Goal: Task Accomplishment & Management: Manage account settings

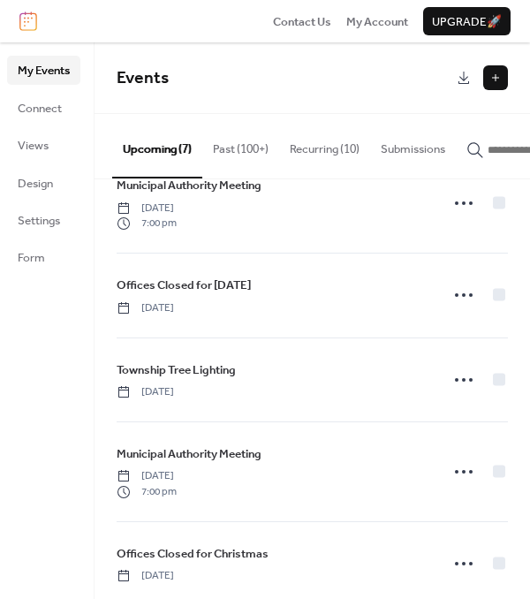
scroll to position [256, 0]
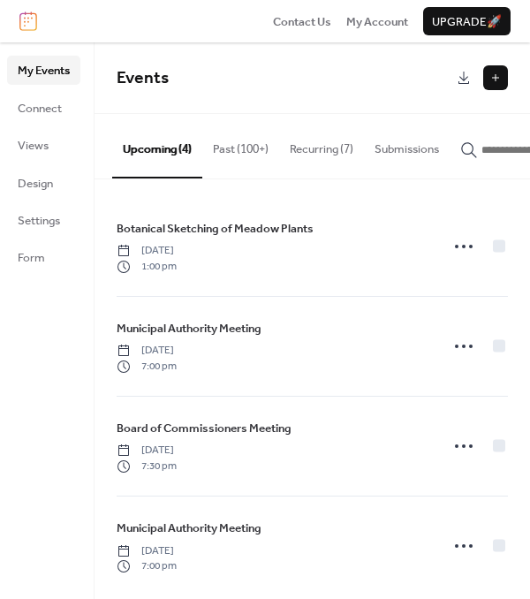
click at [338, 146] on button "Recurring (7)" at bounding box center [321, 145] width 85 height 62
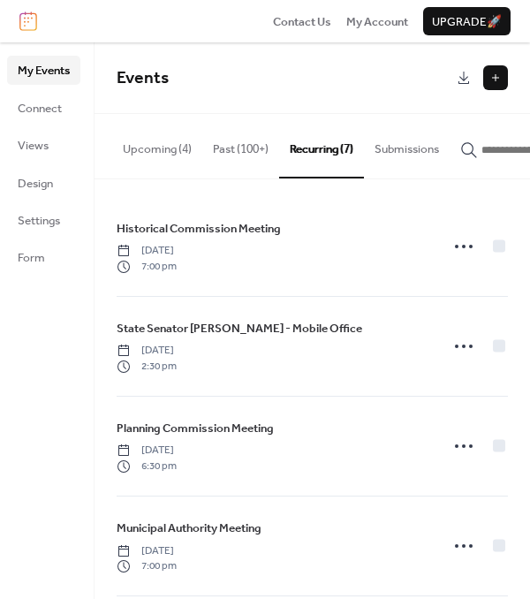
click at [216, 155] on button "Past (100+)" at bounding box center [240, 145] width 77 height 62
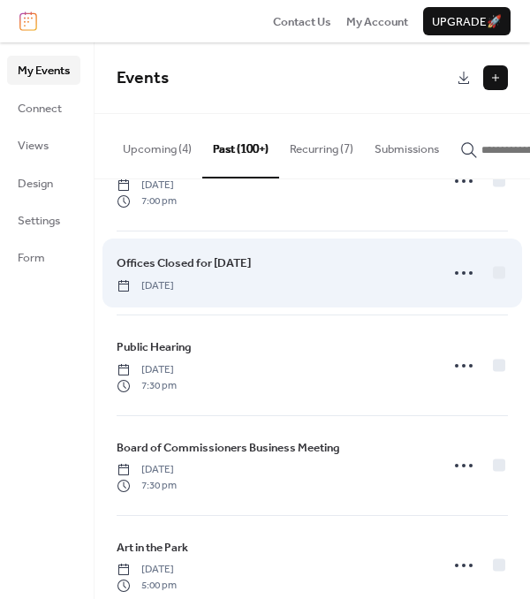
scroll to position [442, 0]
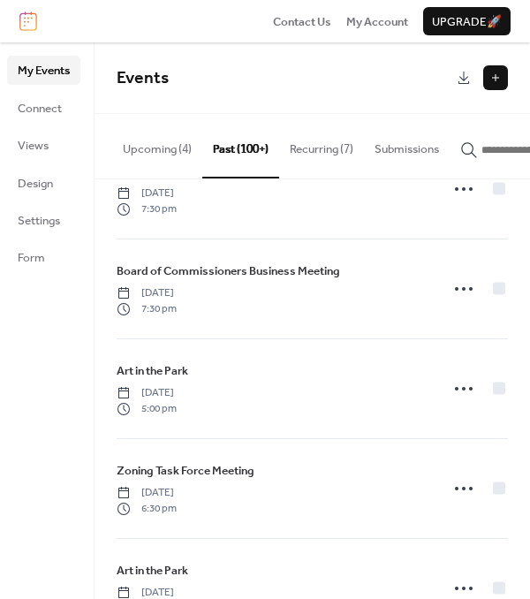
click at [155, 144] on button "Upcoming (4)" at bounding box center [157, 145] width 90 height 62
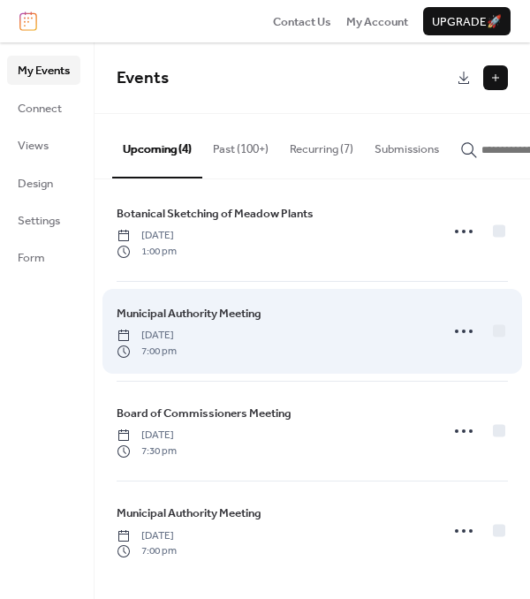
scroll to position [19, 0]
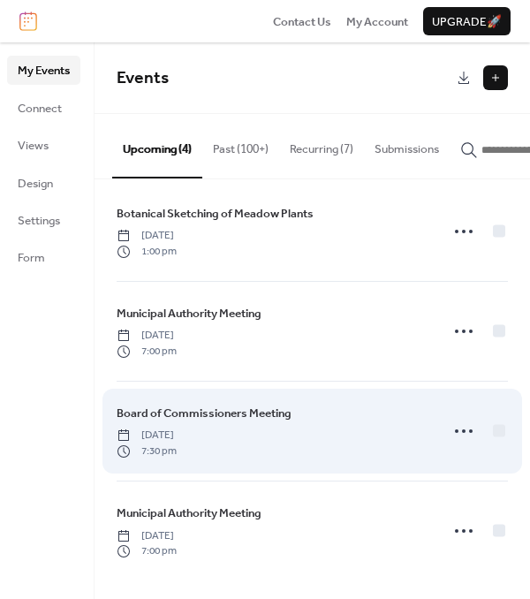
click at [324, 402] on div "Board of Commissioners Meeting [DATE] 7:30 pm" at bounding box center [312, 430] width 391 height 99
click at [295, 411] on div "Board of Commissioners Meeting [DATE] 7:30 pm" at bounding box center [273, 431] width 312 height 55
click at [281, 411] on span "Board of Commissioners Meeting" at bounding box center [204, 413] width 175 height 18
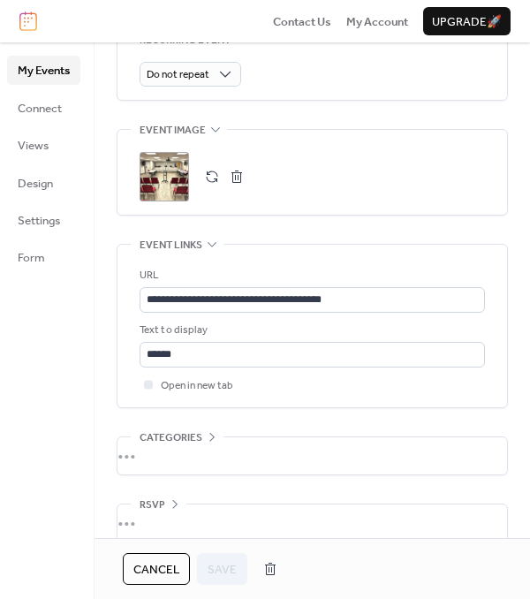
scroll to position [872, 0]
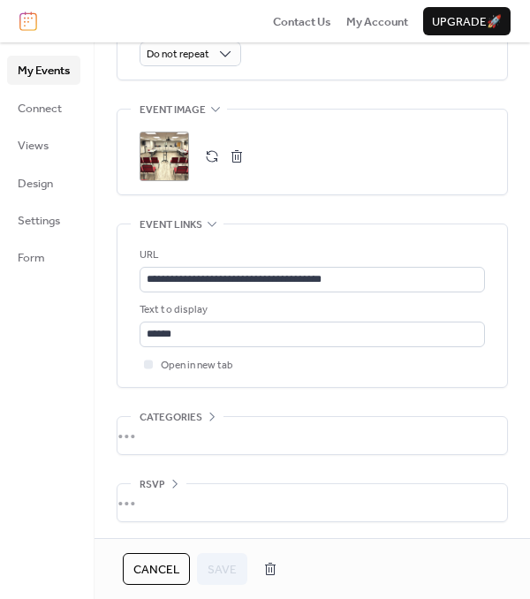
click at [148, 561] on span "Cancel" at bounding box center [156, 570] width 46 height 18
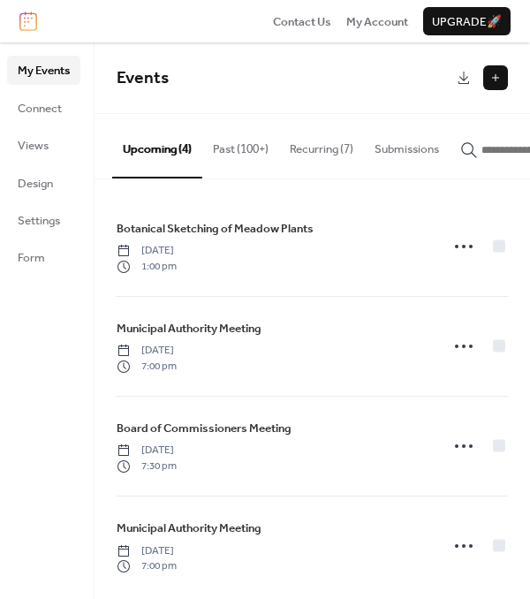
click at [252, 155] on button "Past (100+)" at bounding box center [240, 145] width 77 height 62
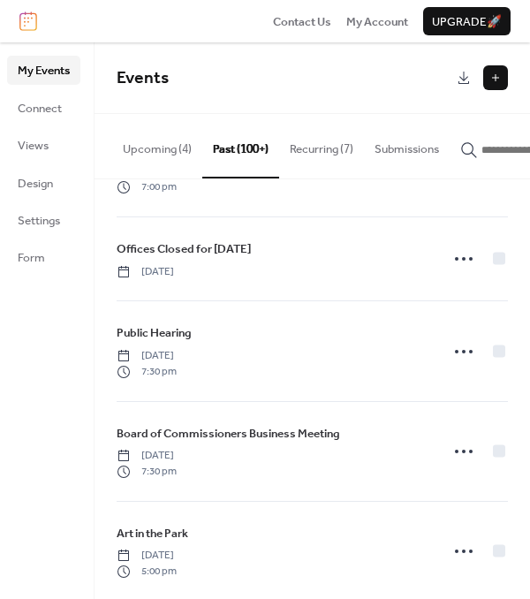
scroll to position [353, 0]
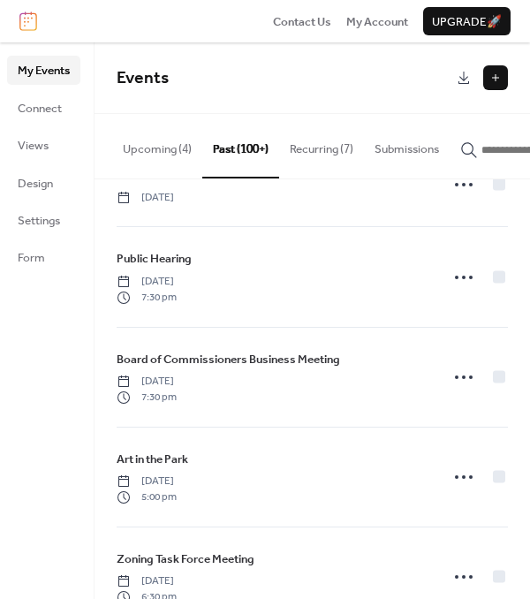
click at [339, 153] on button "Recurring (7)" at bounding box center [321, 145] width 85 height 62
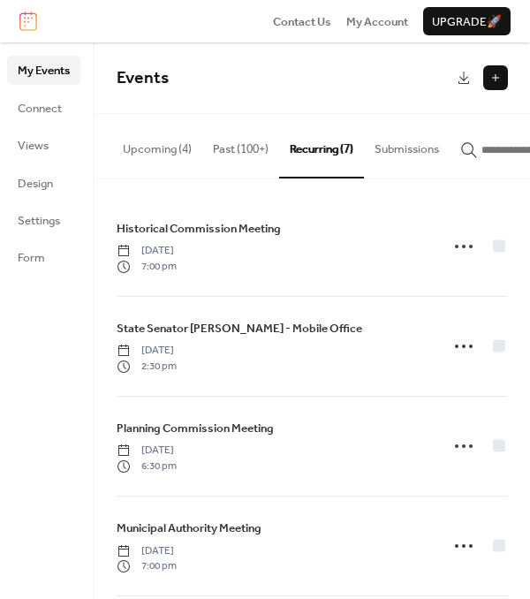
click at [389, 168] on button "Submissions" at bounding box center [407, 145] width 86 height 62
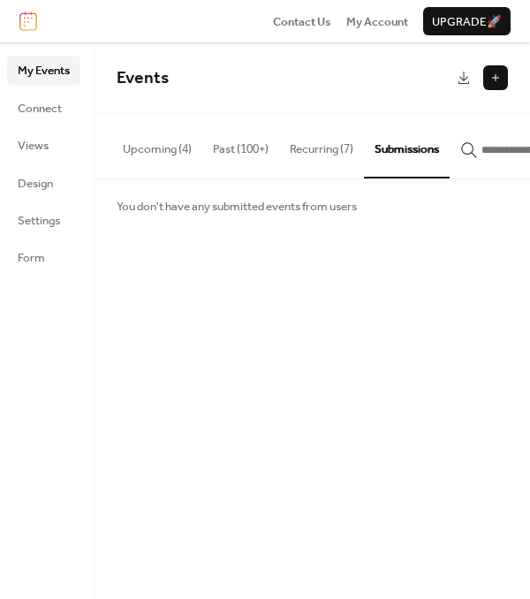
click at [253, 151] on button "Past (100+)" at bounding box center [240, 145] width 77 height 62
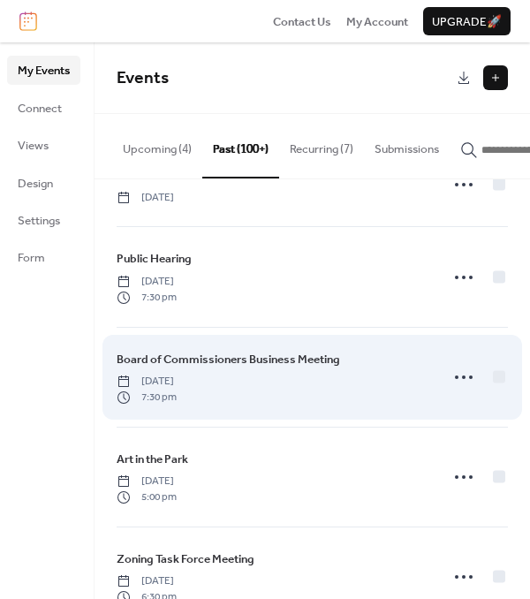
click at [280, 360] on span "Board of Commissioners Business Meeting" at bounding box center [228, 360] width 223 height 18
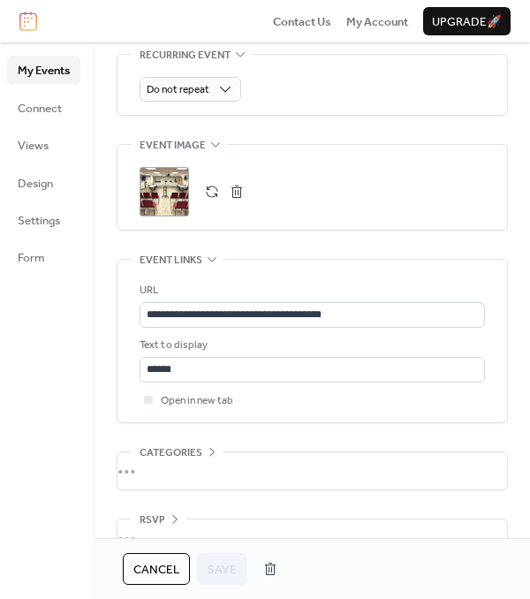
scroll to position [872, 0]
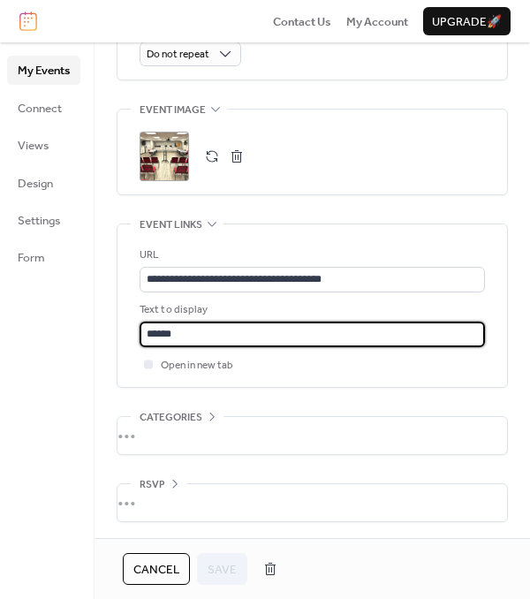
drag, startPoint x: 201, startPoint y: 336, endPoint x: 108, endPoint y: 336, distance: 93.6
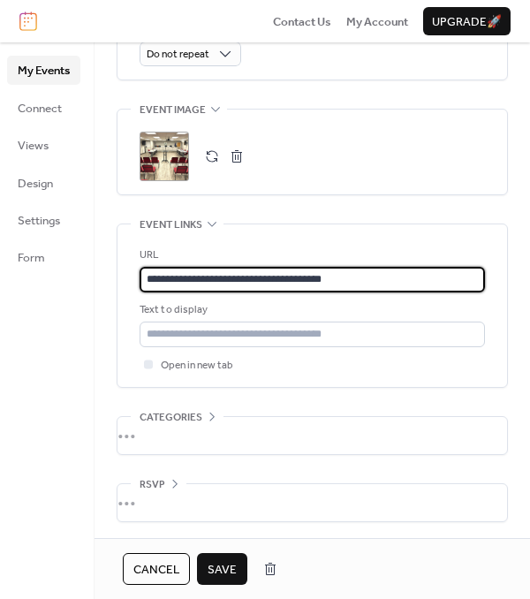
drag, startPoint x: 368, startPoint y: 272, endPoint x: 113, endPoint y: 271, distance: 255.2
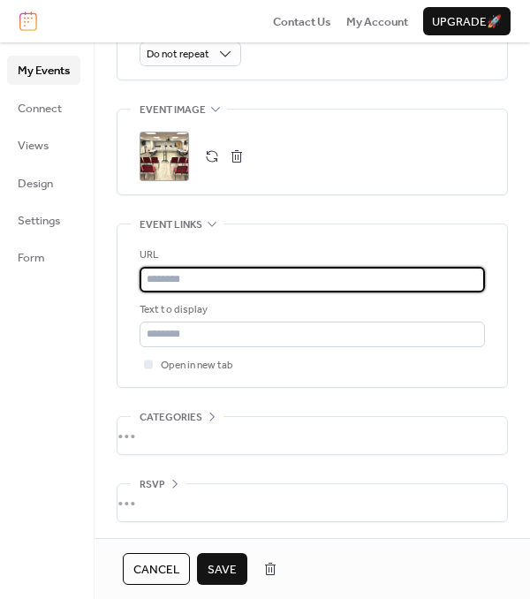
scroll to position [519, 0]
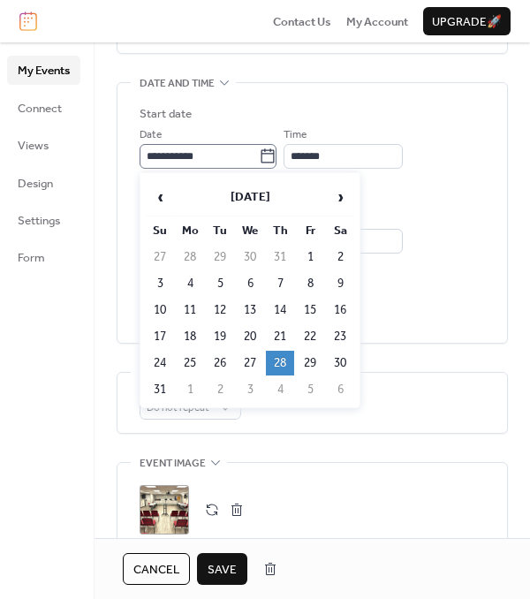
click at [276, 150] on icon at bounding box center [268, 156] width 18 height 18
click at [259, 150] on input "**********" at bounding box center [199, 156] width 119 height 25
click at [332, 200] on span "›" at bounding box center [340, 196] width 26 height 35
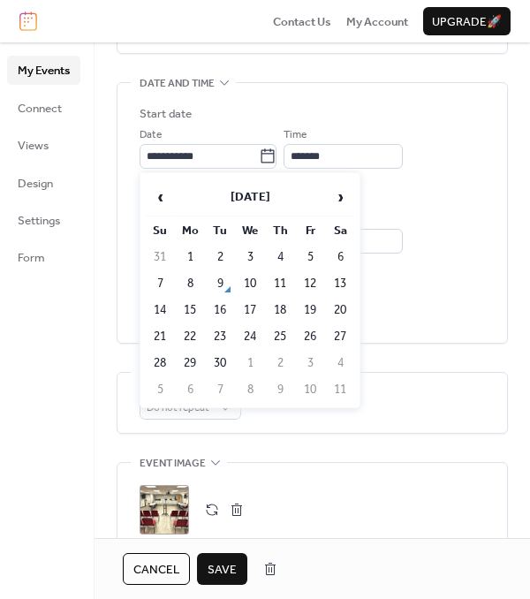
click at [283, 275] on td "11" at bounding box center [280, 283] width 28 height 25
type input "**********"
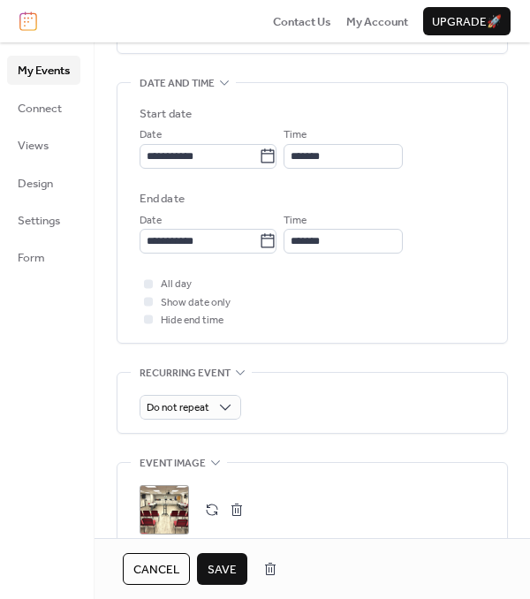
click at [220, 561] on span "Save" at bounding box center [222, 570] width 29 height 18
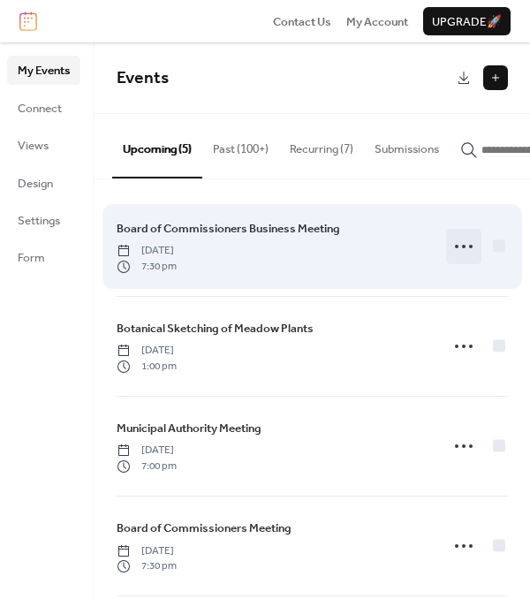
click at [461, 260] on icon at bounding box center [463, 246] width 28 height 28
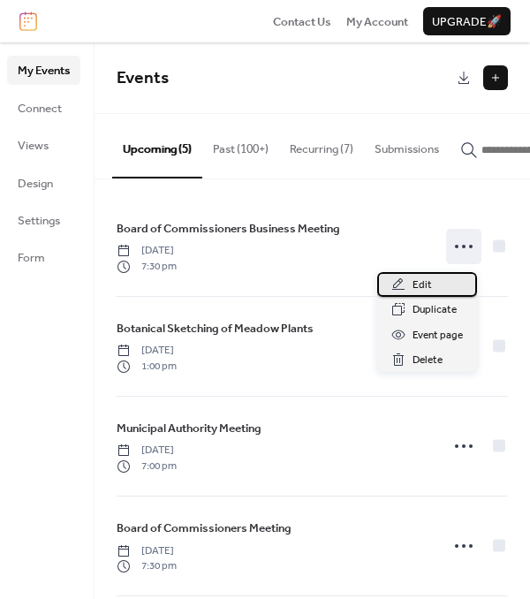
click at [442, 291] on div "Edit" at bounding box center [427, 284] width 100 height 25
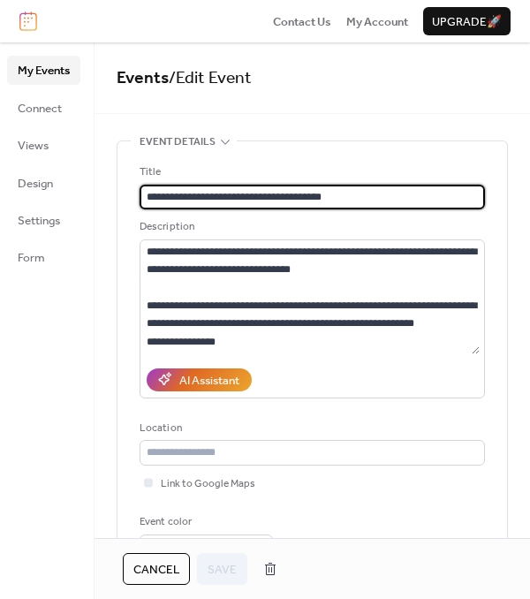
click at [282, 187] on input "**********" at bounding box center [312, 197] width 345 height 25
type input "**********"
click at [219, 550] on div "Cancel Save" at bounding box center [311, 568] width 435 height 61
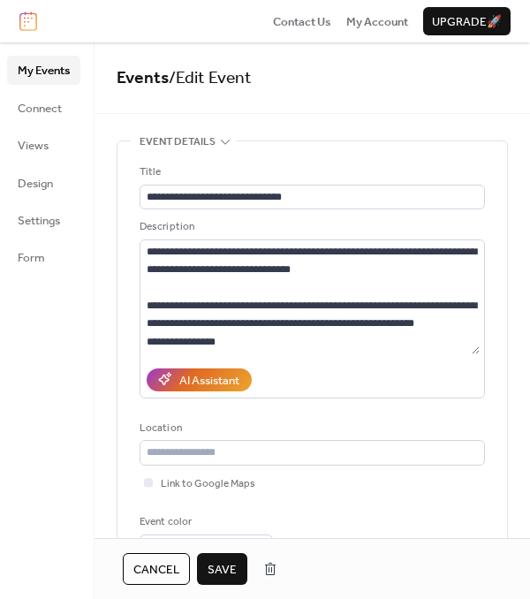
click at [226, 561] on span "Save" at bounding box center [222, 570] width 29 height 18
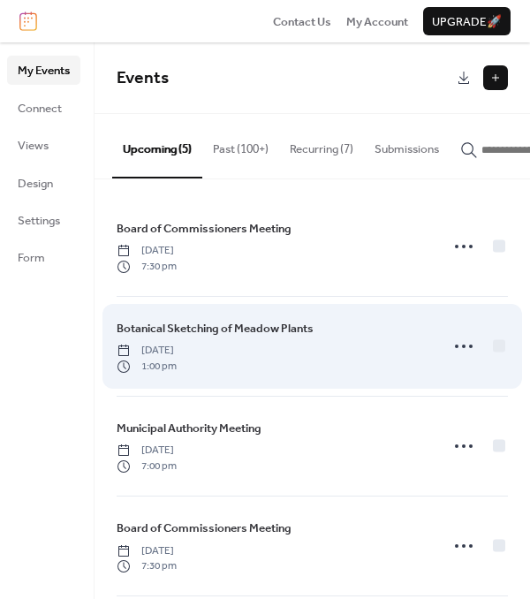
scroll to position [119, 0]
